Goal: Answer question/provide support

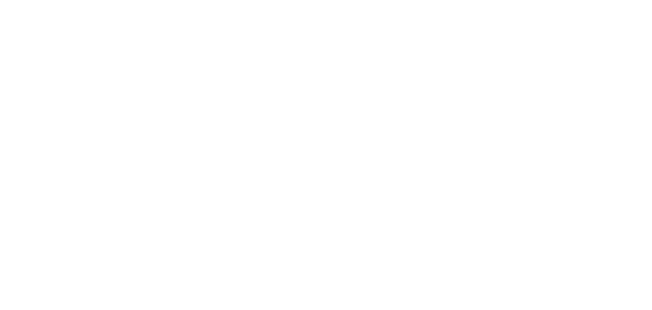
select select "*"
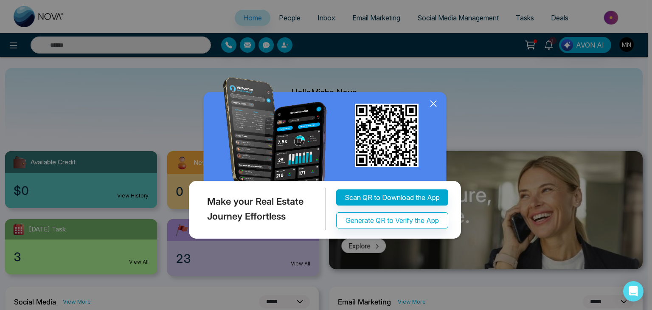
click at [431, 107] on icon at bounding box center [433, 103] width 13 height 13
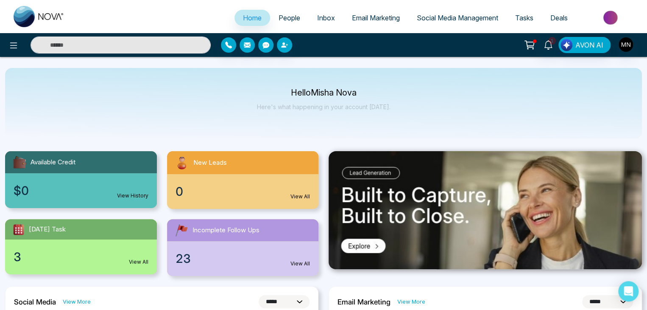
click at [318, 21] on span "Inbox" at bounding box center [326, 18] width 18 height 8
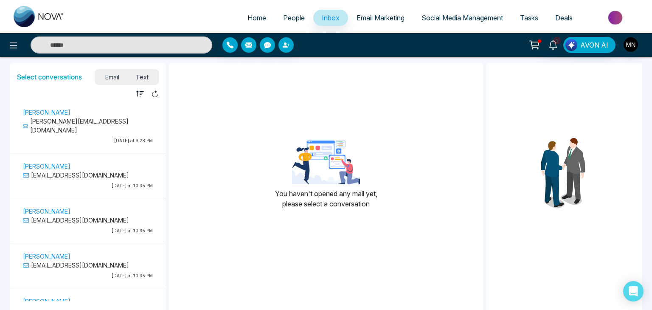
click at [141, 78] on span "Text" at bounding box center [143, 76] width 30 height 11
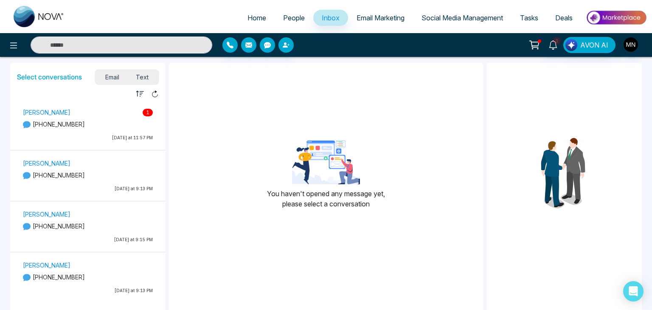
click at [75, 121] on p "[PHONE_NUMBER]" at bounding box center [88, 124] width 130 height 9
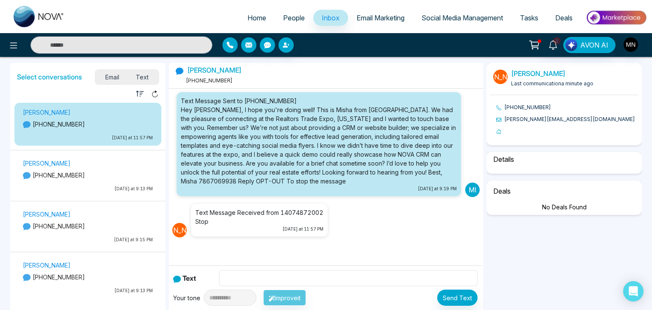
scroll to position [22, 0]
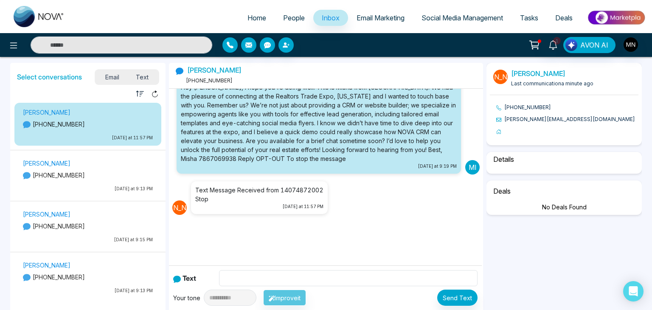
select select "****"
select select "*******"
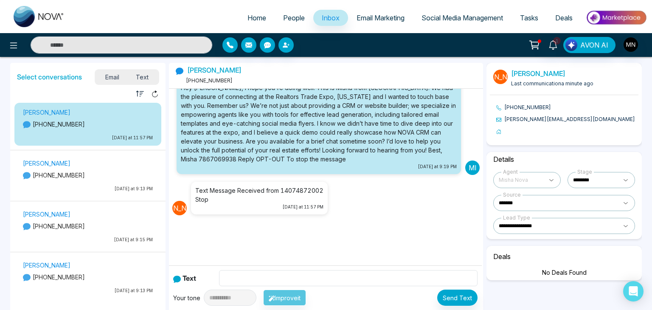
scroll to position [11, 0]
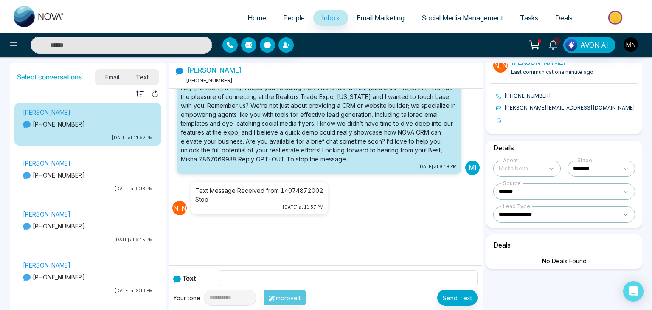
click at [562, 257] on div "No Deals Found" at bounding box center [564, 260] width 148 height 9
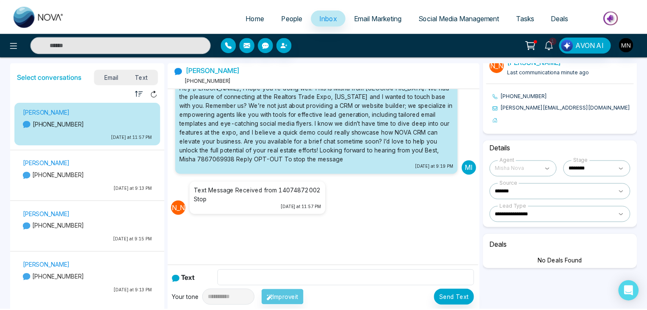
scroll to position [0, 0]
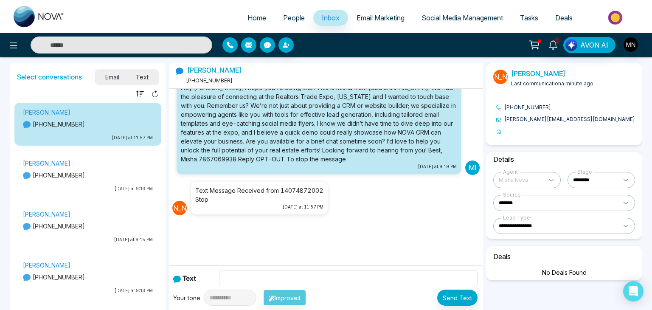
click at [534, 73] on link "[PERSON_NAME]" at bounding box center [538, 73] width 54 height 8
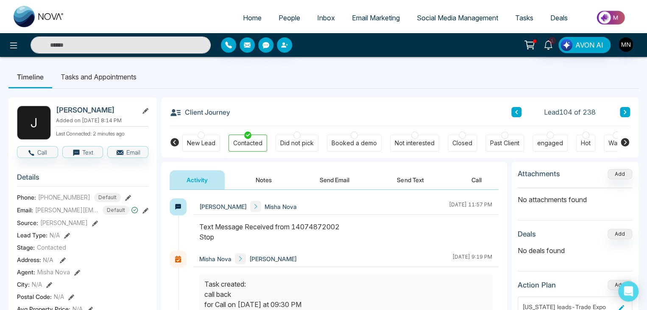
click at [411, 144] on div "Not interested" at bounding box center [415, 143] width 40 height 8
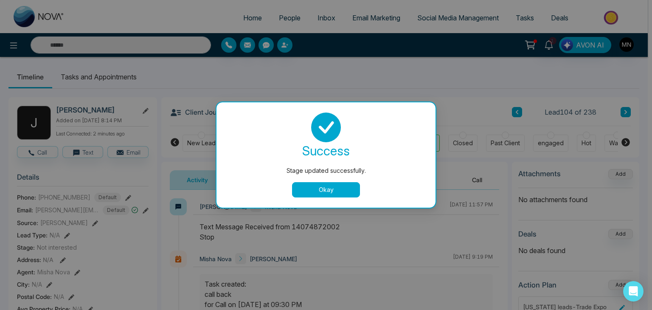
click at [327, 194] on button "Okay" at bounding box center [326, 189] width 68 height 15
